Goal: Task Accomplishment & Management: Manage account settings

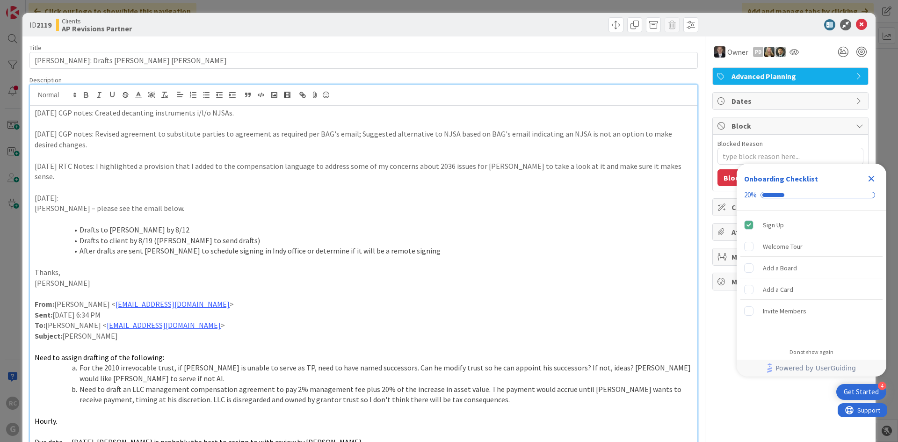
scroll to position [977, 0]
click at [856, 23] on icon at bounding box center [861, 24] width 11 height 11
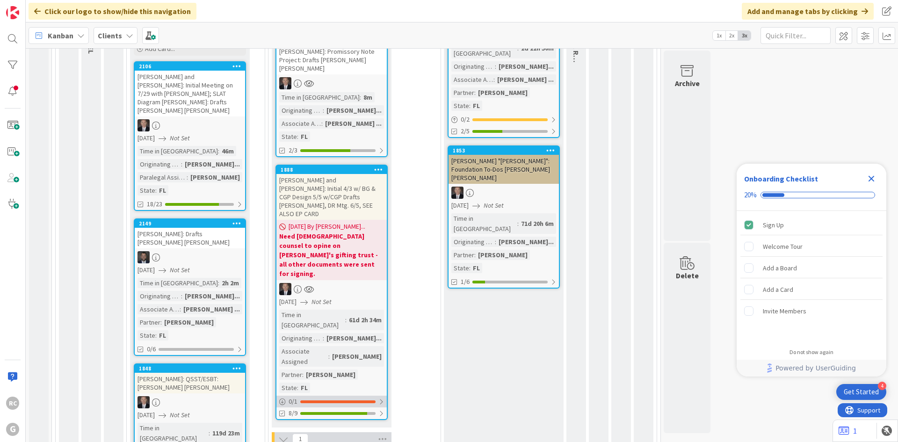
scroll to position [977, 0]
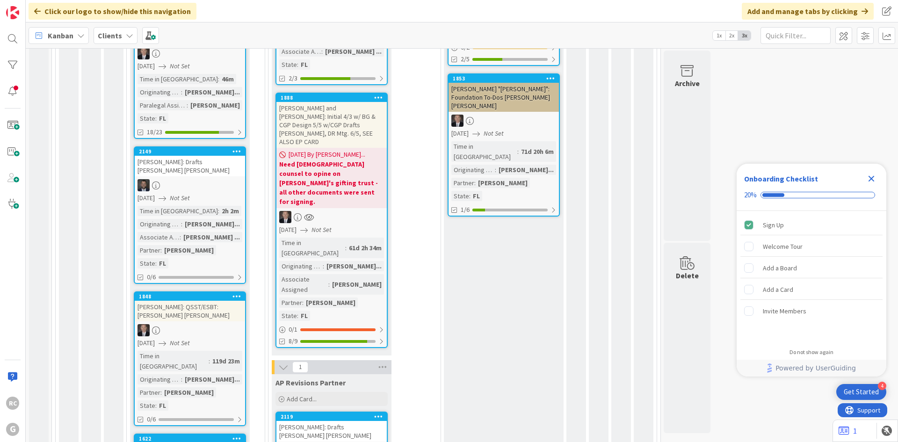
click at [312, 421] on div "[PERSON_NAME]: Drafts [PERSON_NAME] [PERSON_NAME]" at bounding box center [331, 431] width 110 height 21
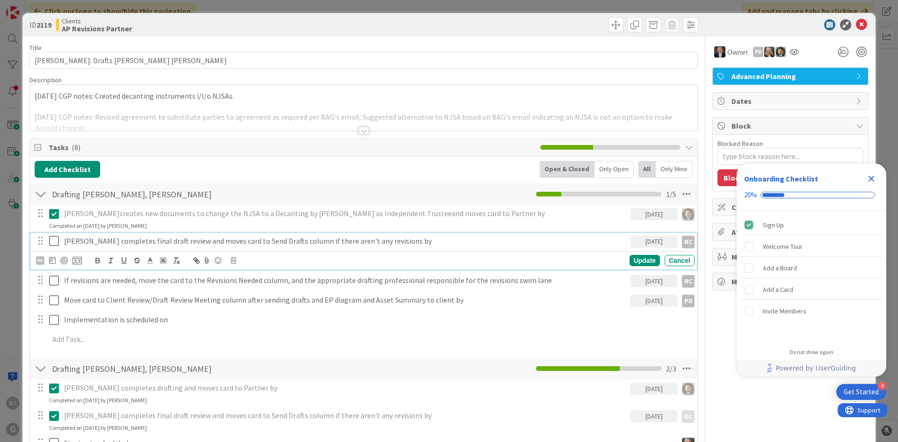
click at [56, 244] on icon at bounding box center [56, 240] width 14 height 11
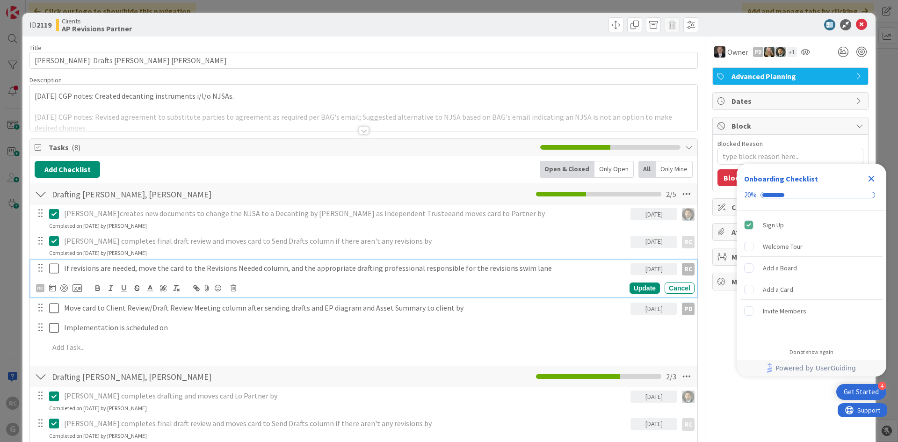
click at [110, 272] on p "If revisions are needed, move the card to the Revisions Needed column, and the …" at bounding box center [345, 268] width 563 height 11
click at [234, 290] on icon at bounding box center [234, 288] width 6 height 7
click at [266, 332] on div "Delete" at bounding box center [257, 327] width 35 height 17
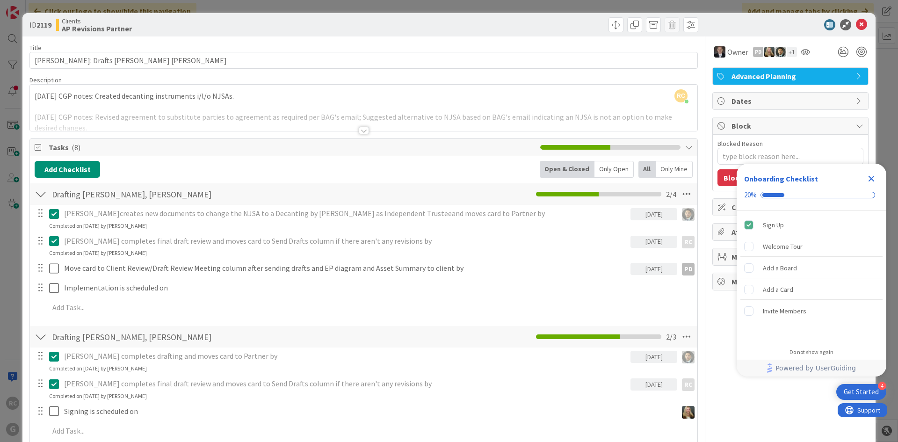
type textarea "x"
click at [856, 25] on icon at bounding box center [861, 24] width 11 height 11
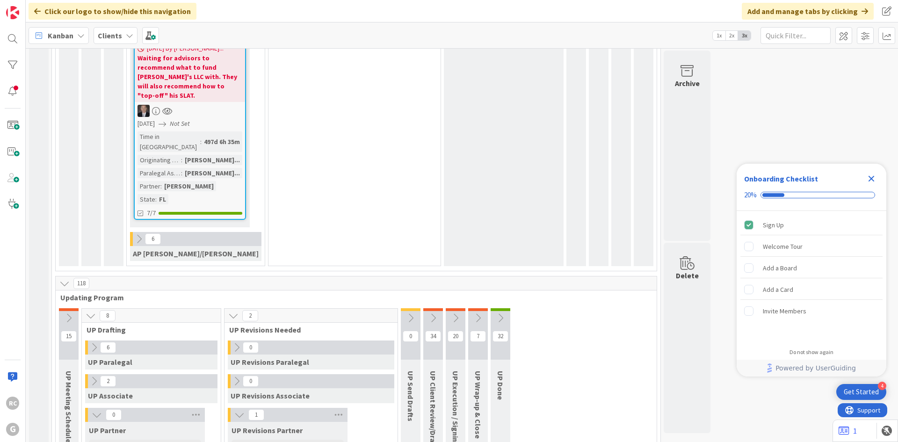
scroll to position [1781, 0]
